Goal: Information Seeking & Learning: Learn about a topic

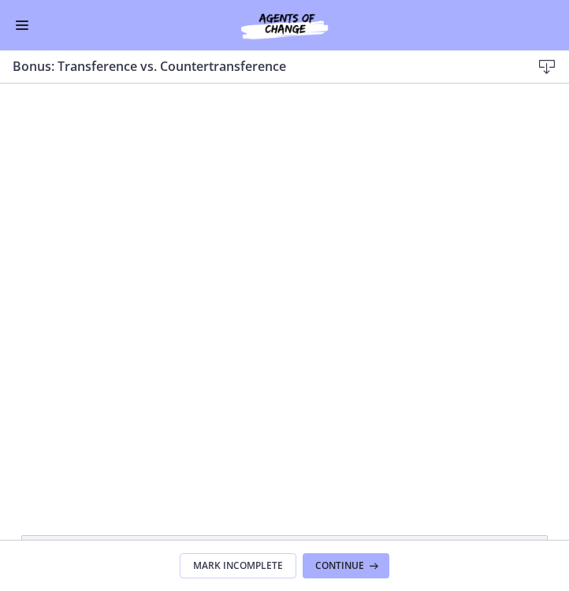
click at [16, 18] on button "Enable menu" at bounding box center [22, 25] width 19 height 19
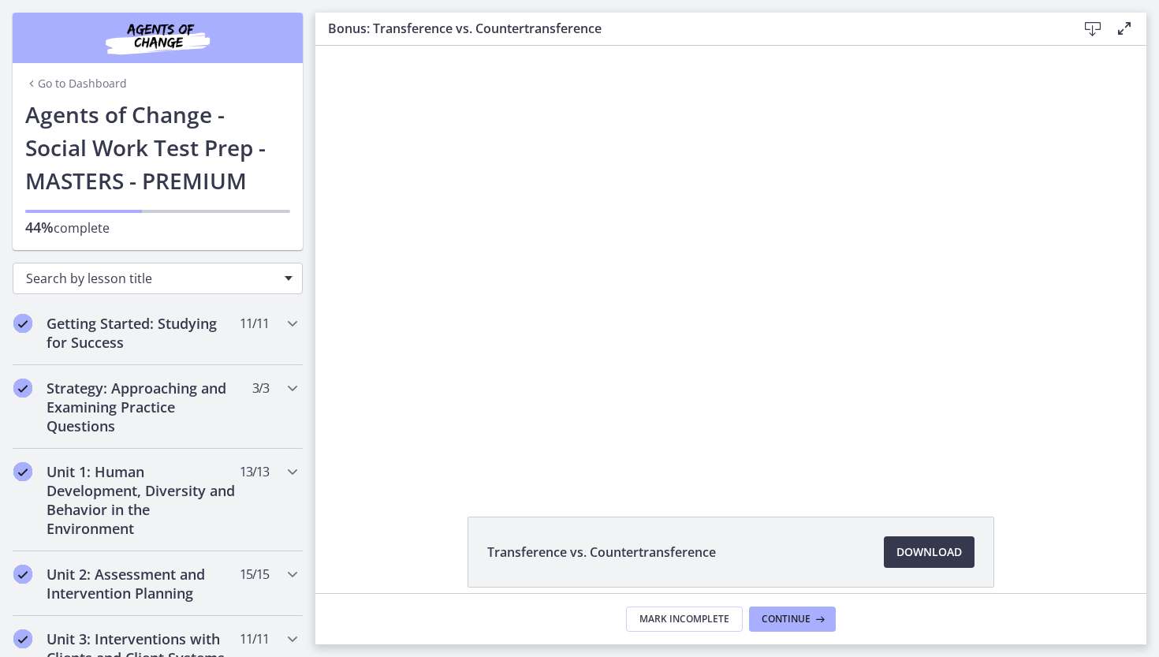
click at [181, 274] on span "Search by lesson title" at bounding box center [151, 278] width 251 height 17
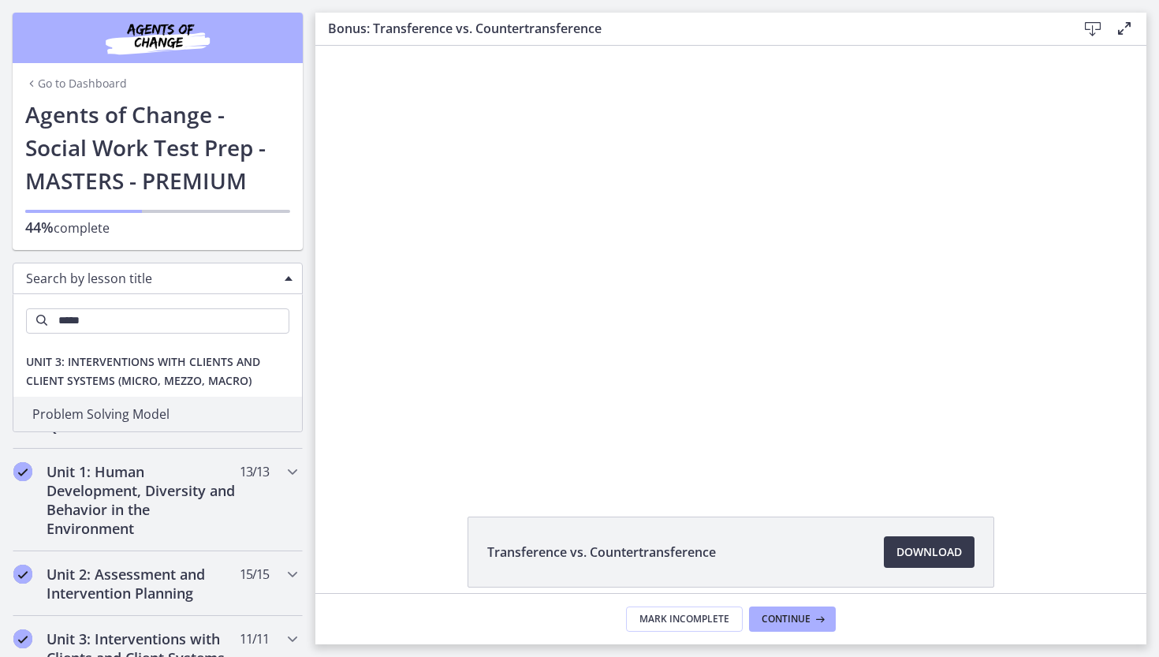
type input "******"
click at [228, 273] on span "Search by lesson title" at bounding box center [151, 278] width 251 height 17
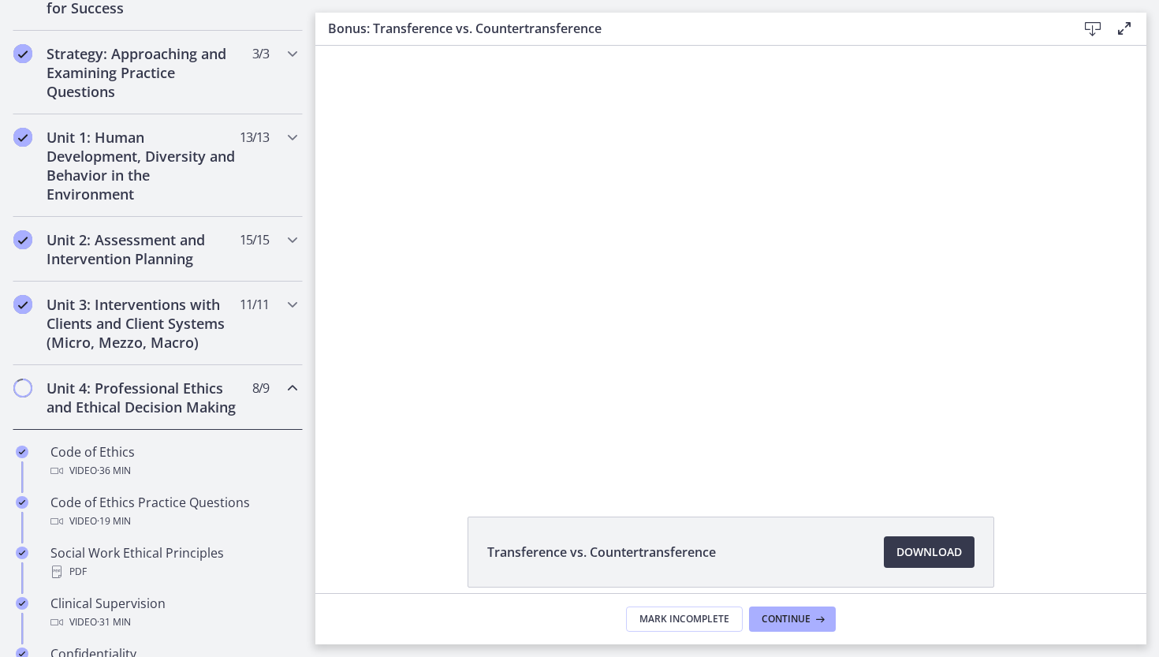
scroll to position [493, 0]
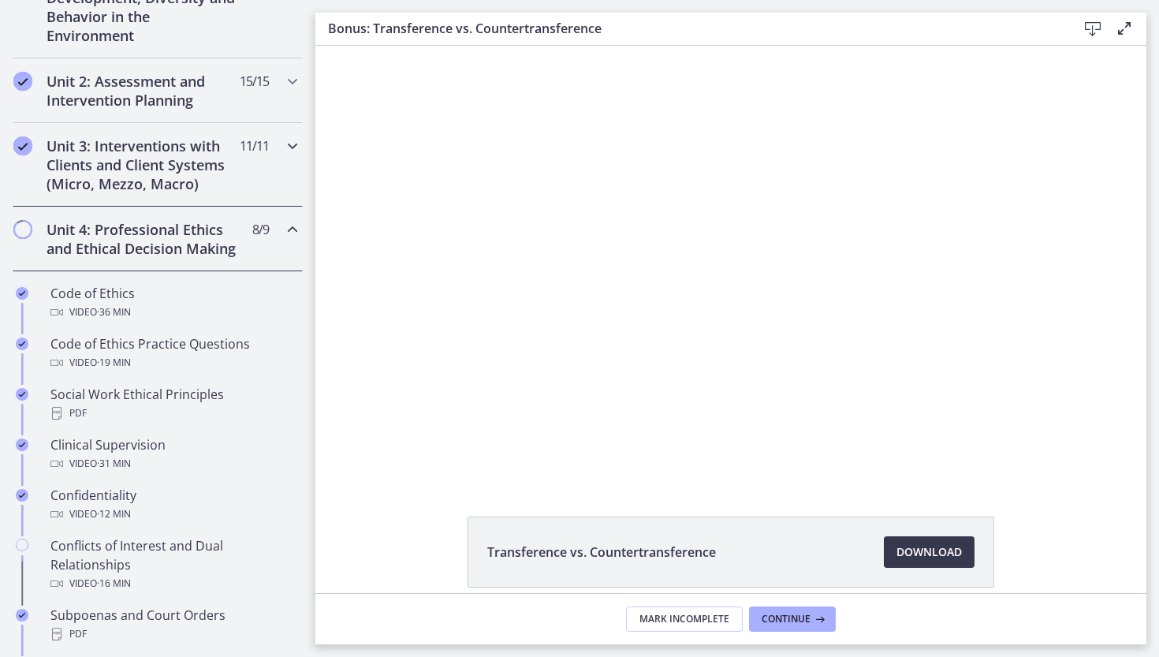
click at [132, 154] on h2 "Unit 3: Interventions with Clients and Client Systems (Micro, Mezzo, Macro)" at bounding box center [143, 164] width 192 height 57
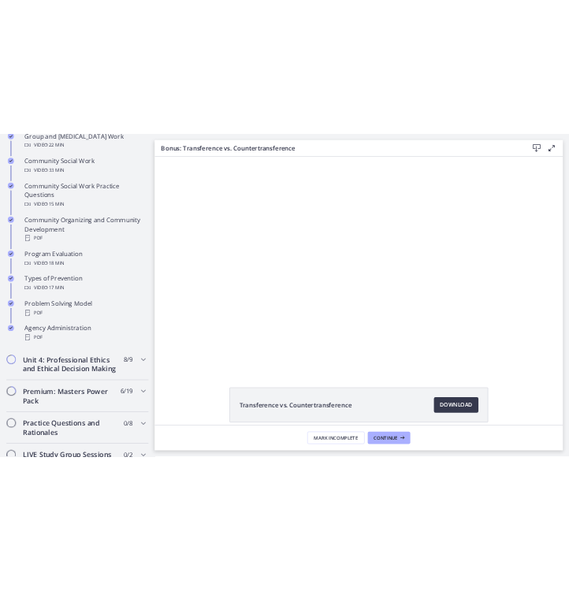
scroll to position [875, 0]
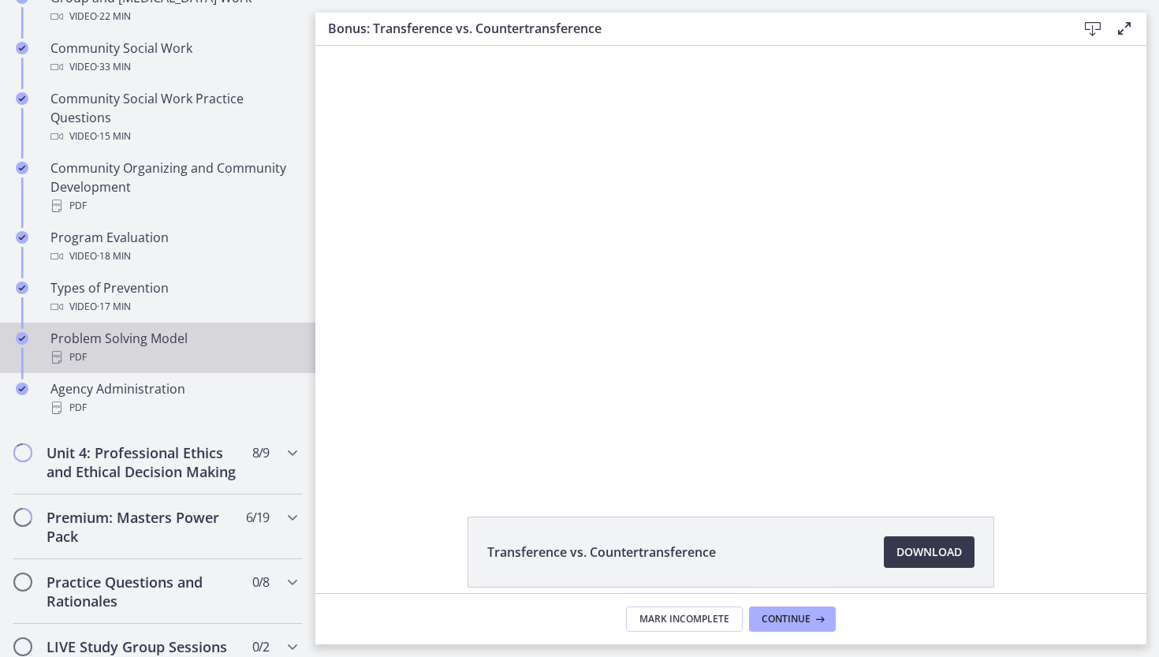
click at [102, 342] on div "Problem Solving Model PDF" at bounding box center [173, 348] width 246 height 38
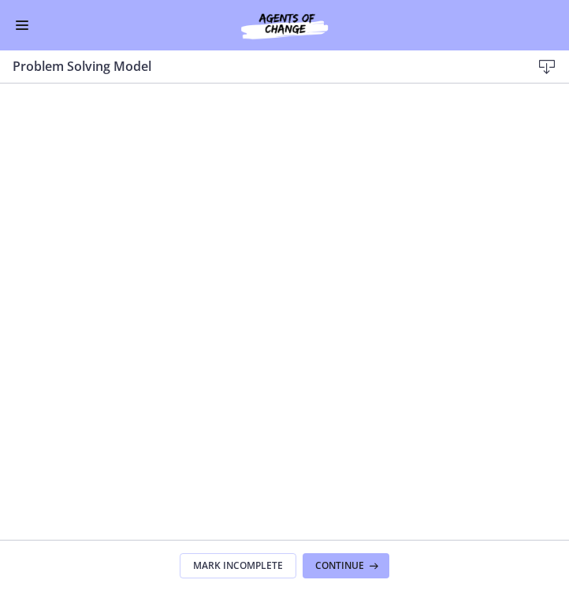
click at [23, 29] on span "Enable menu" at bounding box center [22, 29] width 13 height 2
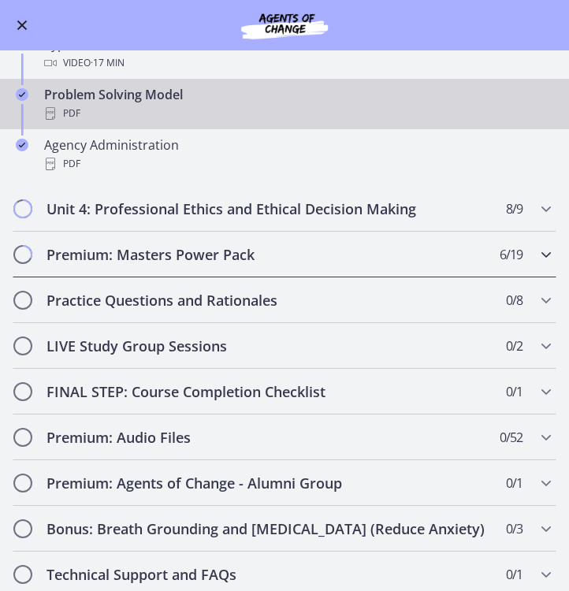
scroll to position [866, 0]
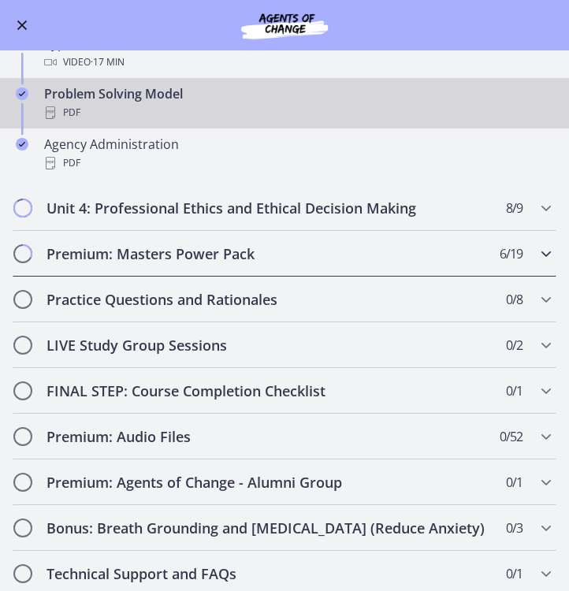
click at [161, 260] on h2 "Premium: Masters Power Pack" at bounding box center [270, 253] width 446 height 19
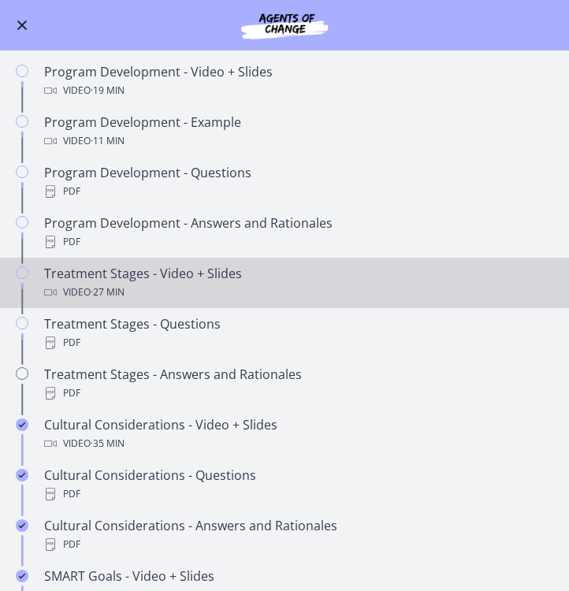
scroll to position [527, 0]
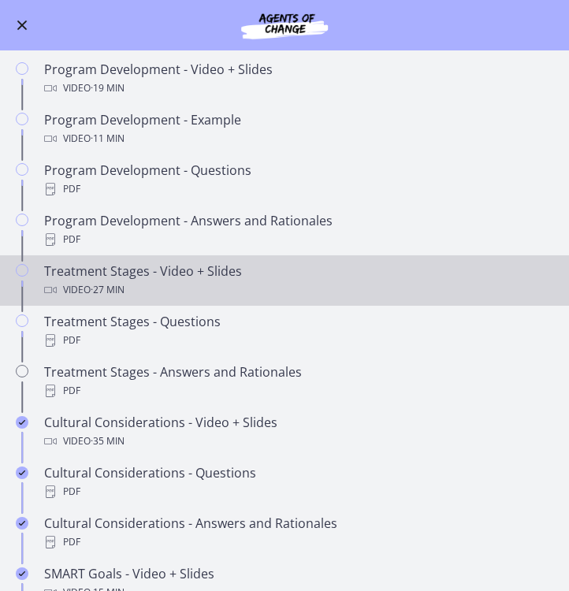
click at [103, 285] on span "· 27 min" at bounding box center [108, 290] width 34 height 19
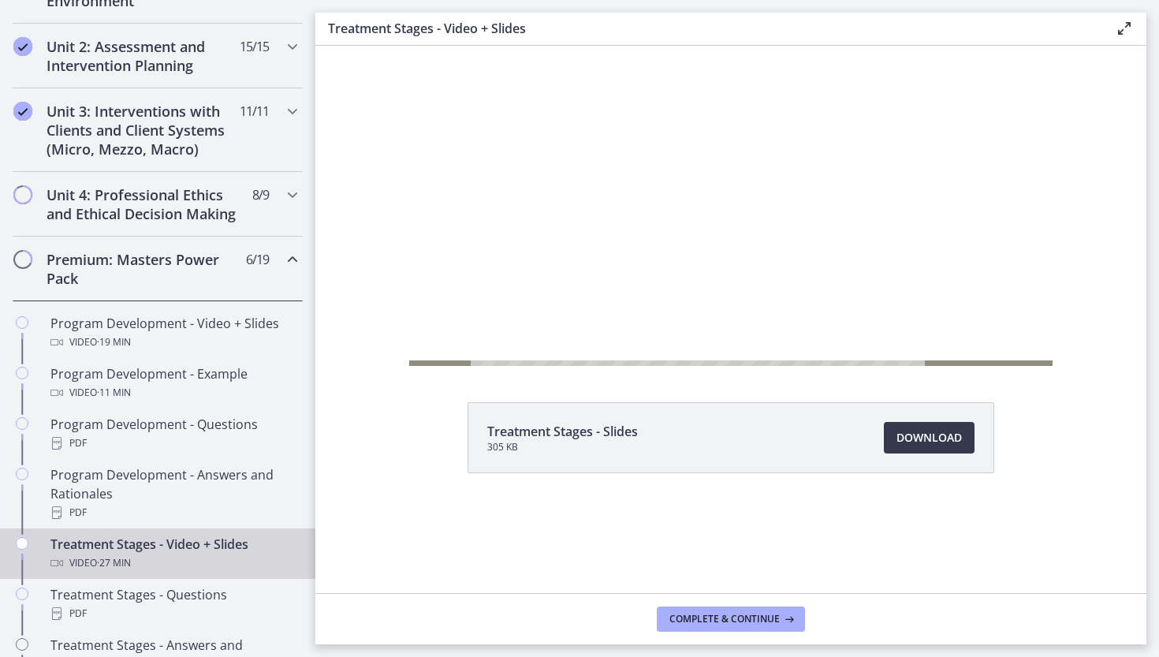
click at [534, 156] on div at bounding box center [730, 206] width 643 height 362
click at [415, 365] on icon "Play Video" at bounding box center [427, 373] width 38 height 32
click at [568, 133] on div at bounding box center [730, 206] width 643 height 362
click at [568, 203] on div at bounding box center [730, 206] width 643 height 362
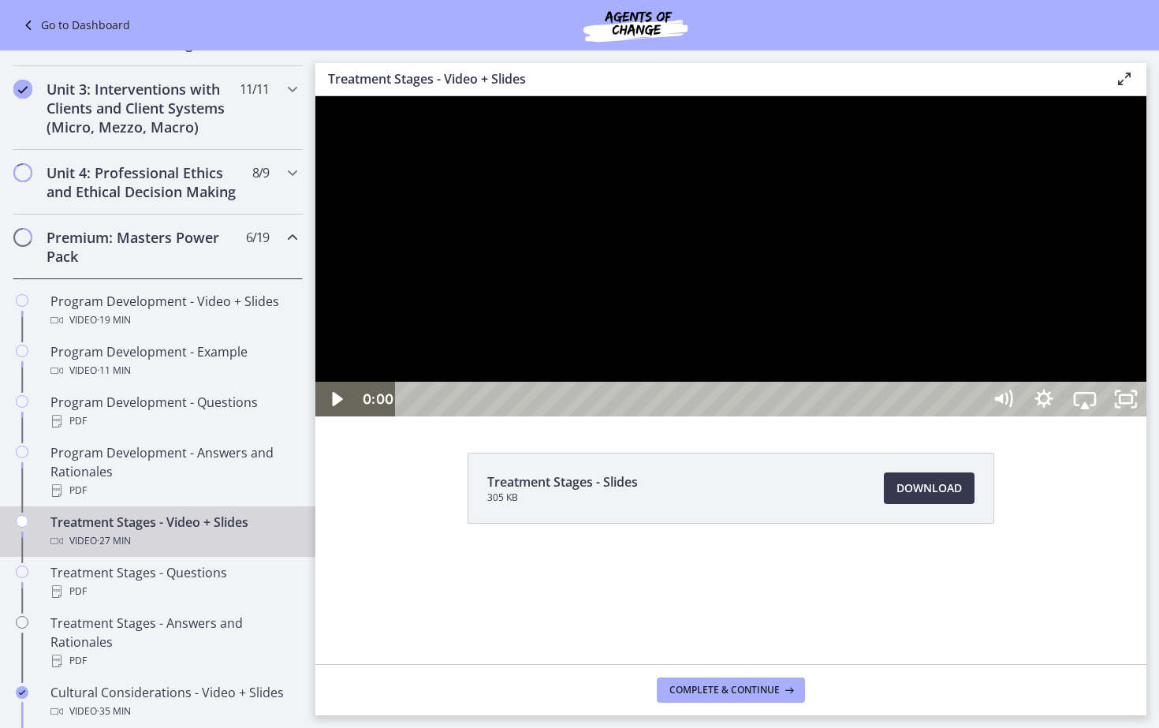
click at [471, 416] on div at bounding box center [730, 256] width 831 height 320
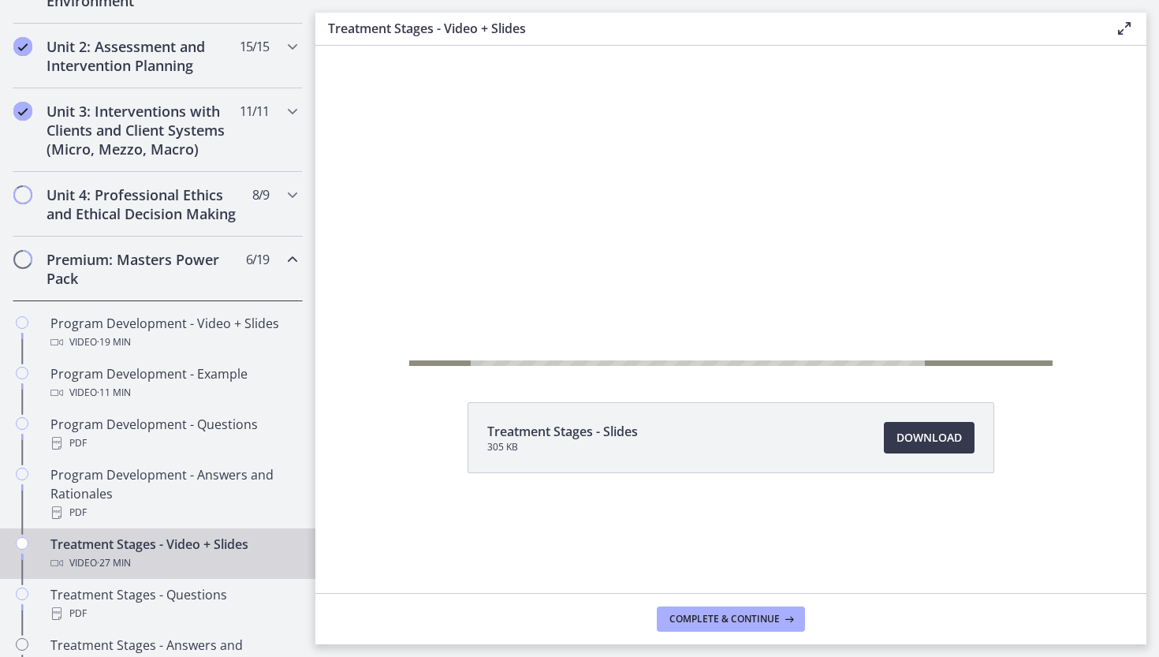
click at [568, 198] on div at bounding box center [730, 206] width 643 height 362
